Goal: Participate in discussion: Engage in conversation with other users on a specific topic

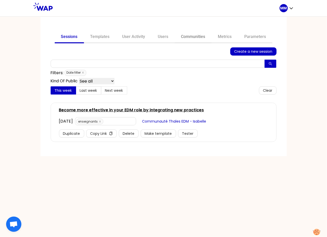
click at [192, 35] on link "Communities" at bounding box center [193, 37] width 37 height 12
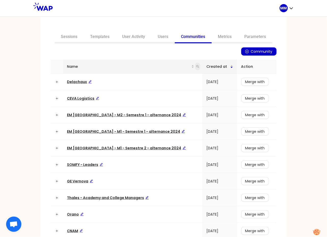
click at [196, 65] on icon "search" at bounding box center [197, 66] width 3 height 3
type input "matmut"
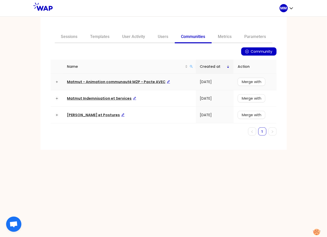
click at [132, 79] on span "Matmut - Animation communauté M2P - Pacte AVEC" at bounding box center [118, 81] width 103 height 5
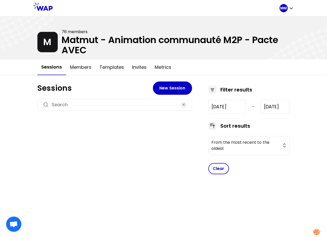
type input "[DATE]"
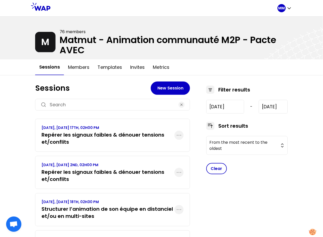
click at [94, 207] on h3 "Structurer l’animation de son équipe en distanciel et/ou en multi-sites" at bounding box center [107, 212] width 133 height 14
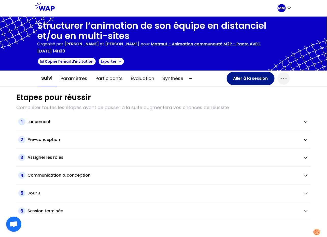
click at [235, 79] on button "Aller à la session" at bounding box center [251, 78] width 48 height 13
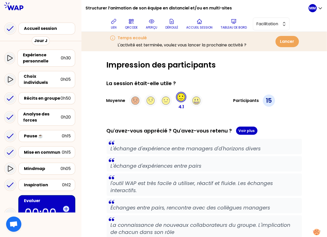
drag, startPoint x: 153, startPoint y: 24, endPoint x: 152, endPoint y: 27, distance: 3.5
click at [153, 25] on button "aperçu" at bounding box center [152, 23] width 16 height 15
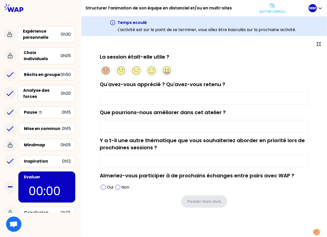
type input "les échanges dans les différents ateliers"
type input "poursuivre cette approche avec plusieurs ateliers"
type input "."
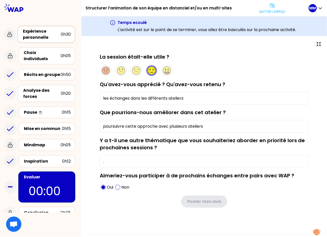
click at [52, 40] on div "Expérience personnelle" at bounding box center [42, 34] width 38 height 12
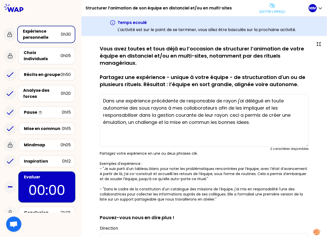
drag, startPoint x: 304, startPoint y: 120, endPoint x: 301, endPoint y: 152, distance: 32.4
click at [301, 147] on textarea "Dans une expérience précédente de responsable de rayon j'ai délégué en toute au…" at bounding box center [204, 120] width 209 height 53
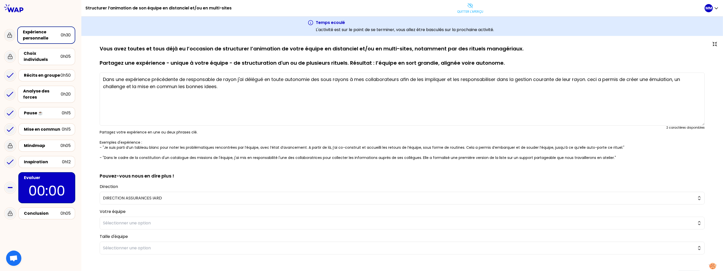
click at [98, 48] on div "sauvegardé Vous avez toutes et tous déjà eu l’occasion de structurer l’animatio…" at bounding box center [403, 174] width 622 height 258
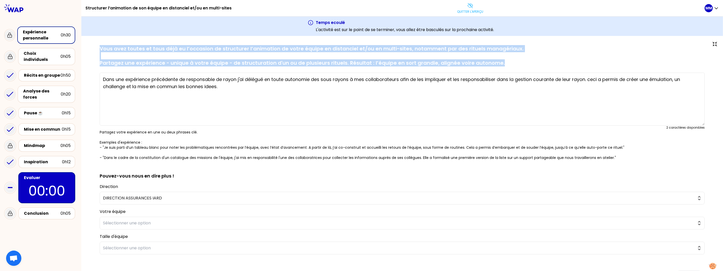
drag, startPoint x: 102, startPoint y: 48, endPoint x: 549, endPoint y: 62, distance: 447.4
click at [327, 62] on div "sauvegardé Vous avez toutes et tous déjà eu l’occasion de structurer l’animatio…" at bounding box center [403, 174] width 622 height 258
